Goal: Check status: Check status

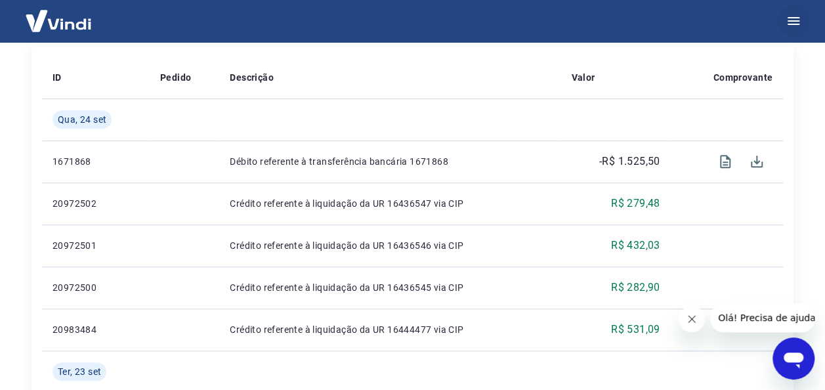
click at [795, 15] on icon "button" at bounding box center [794, 21] width 16 height 16
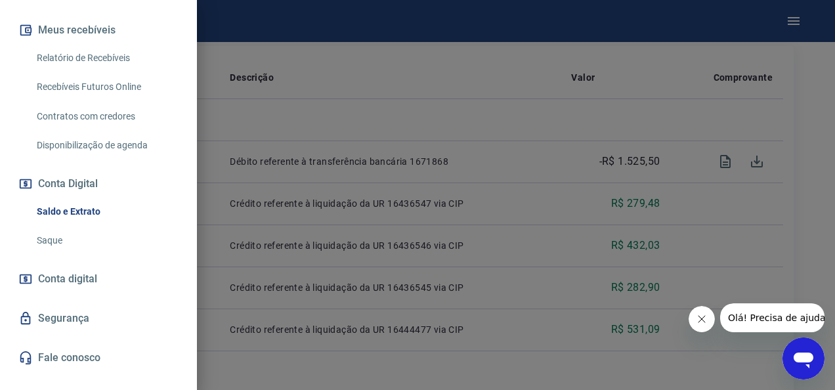
scroll to position [286, 0]
click at [106, 53] on link "Relatório de Recebíveis" at bounding box center [107, 57] width 150 height 27
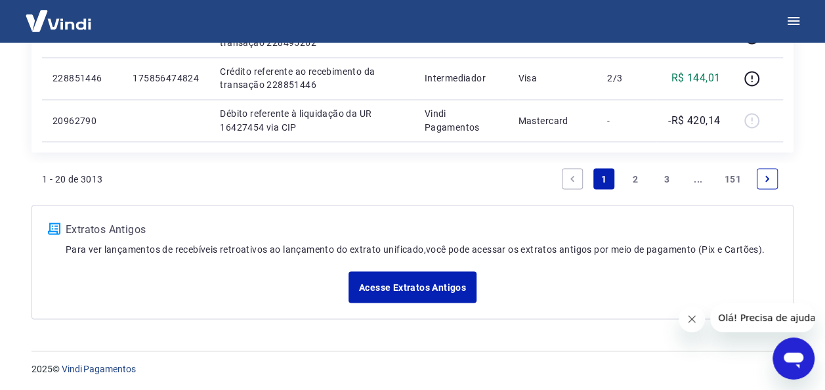
scroll to position [1116, 0]
click at [633, 175] on link "2" at bounding box center [635, 178] width 21 height 21
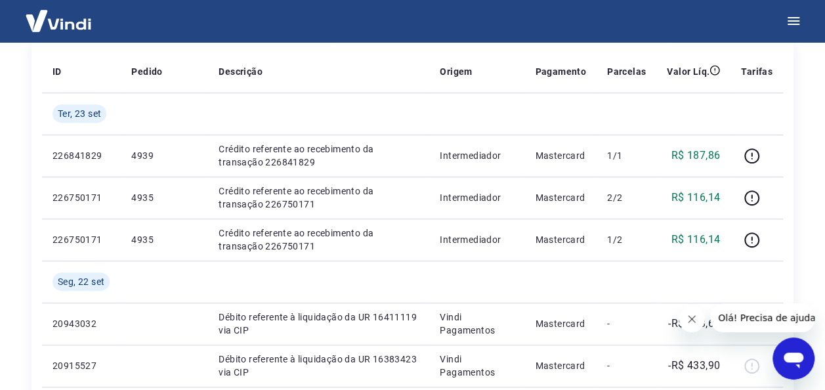
scroll to position [234, 0]
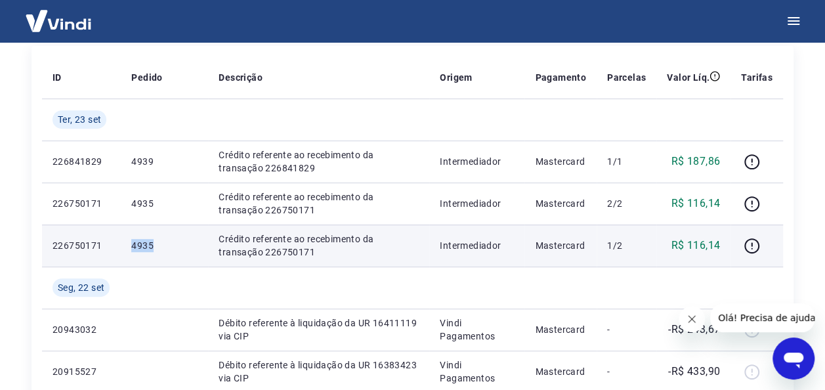
drag, startPoint x: 165, startPoint y: 242, endPoint x: 119, endPoint y: 240, distance: 45.3
click at [119, 240] on tr "226750171 4935 Crédito referente ao recebimento da transação 226750171 Intermed…" at bounding box center [412, 245] width 741 height 42
copy tr "4935"
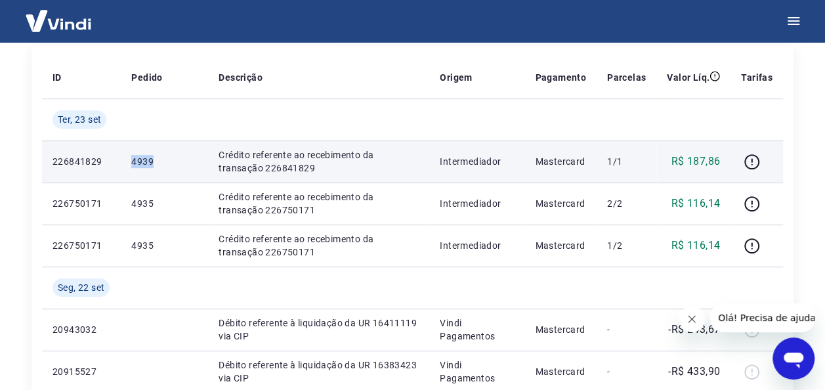
drag, startPoint x: 157, startPoint y: 164, endPoint x: 117, endPoint y: 157, distance: 40.0
click at [117, 157] on tr "226841829 4939 Crédito referente ao recebimento da transação 226841829 Intermed…" at bounding box center [412, 161] width 741 height 42
copy tr "4939"
